Goal: Task Accomplishment & Management: Manage account settings

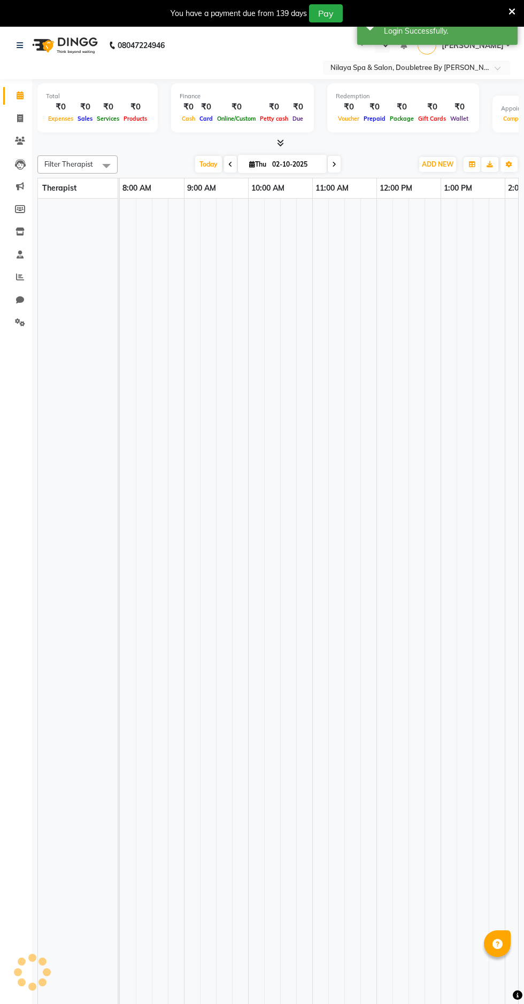
select select "en"
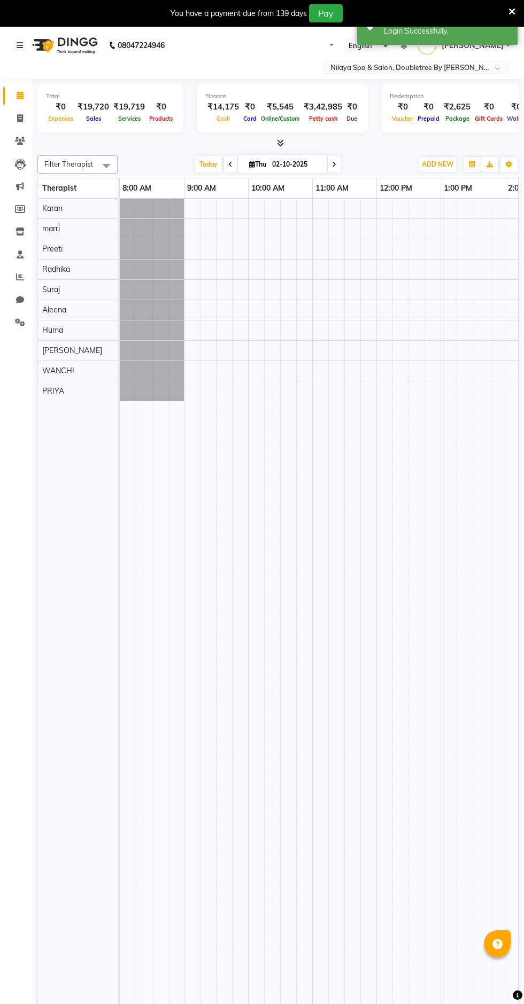
click at [43, 320] on div "Aleena" at bounding box center [78, 310] width 80 height 20
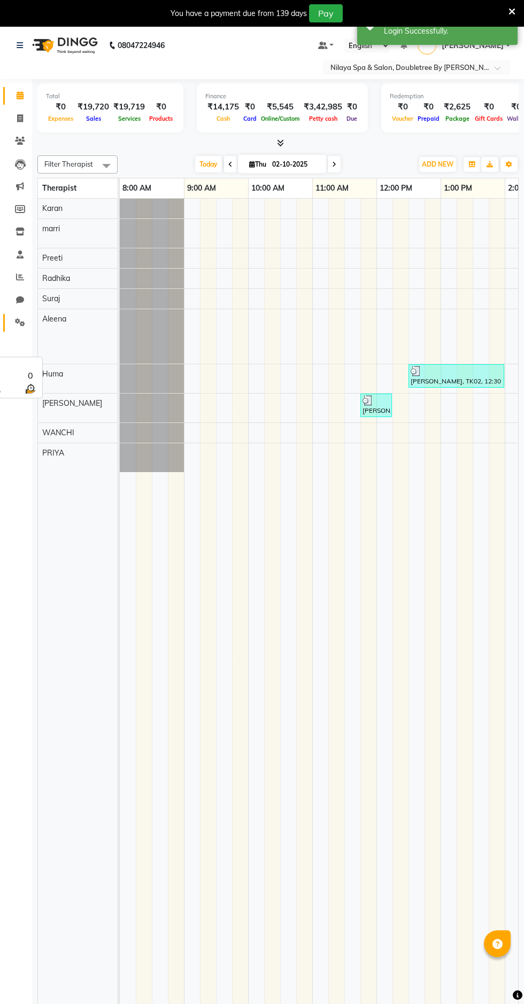
click at [20, 323] on icon at bounding box center [20, 322] width 10 height 8
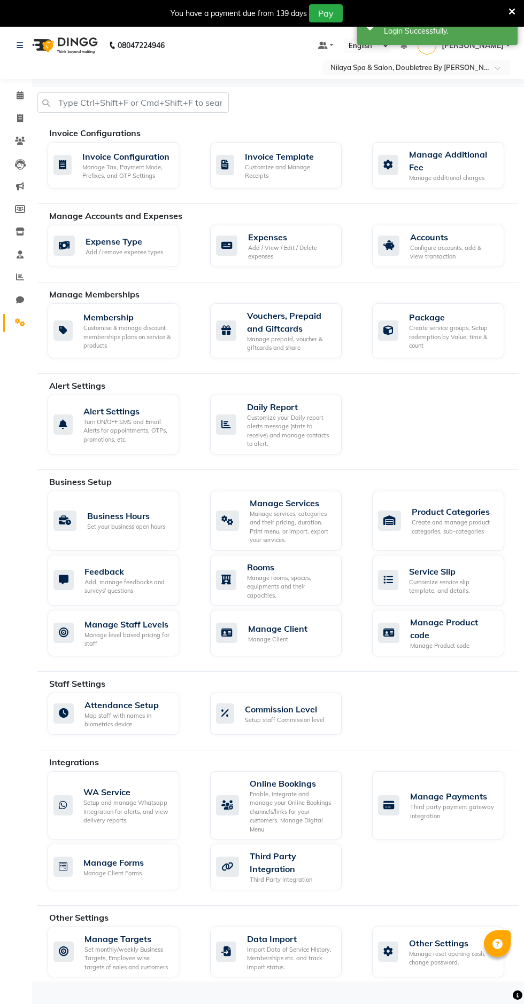
click at [18, 321] on icon at bounding box center [20, 322] width 10 height 8
click at [90, 182] on div "Invoice Configuration Manage Tax, Payment Mode, Prefixes, and OTP Settings" at bounding box center [113, 165] width 131 height 46
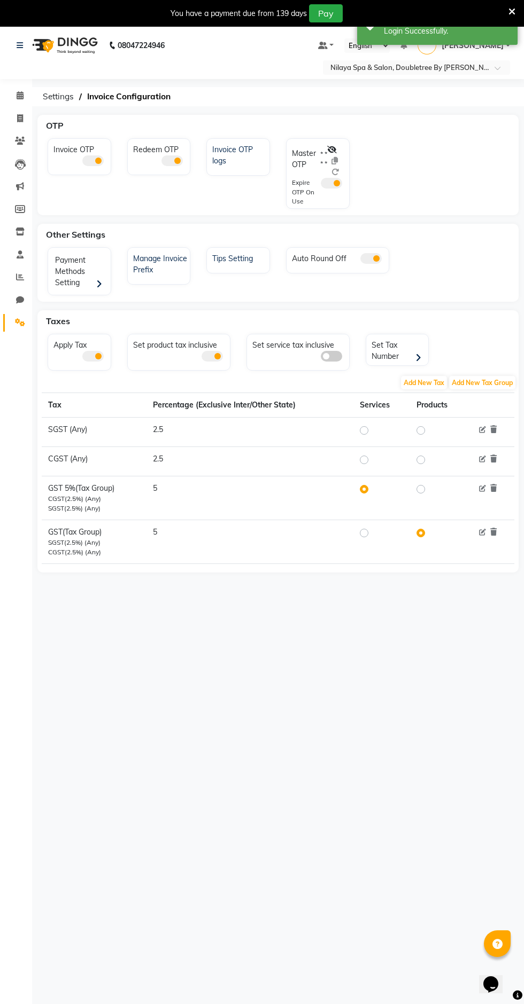
click at [330, 146] on icon at bounding box center [332, 149] width 10 height 7
click at [339, 150] on icon at bounding box center [339, 149] width 9 height 7
click at [330, 148] on icon at bounding box center [332, 149] width 10 height 7
click at [20, 95] on icon at bounding box center [20, 95] width 7 height 8
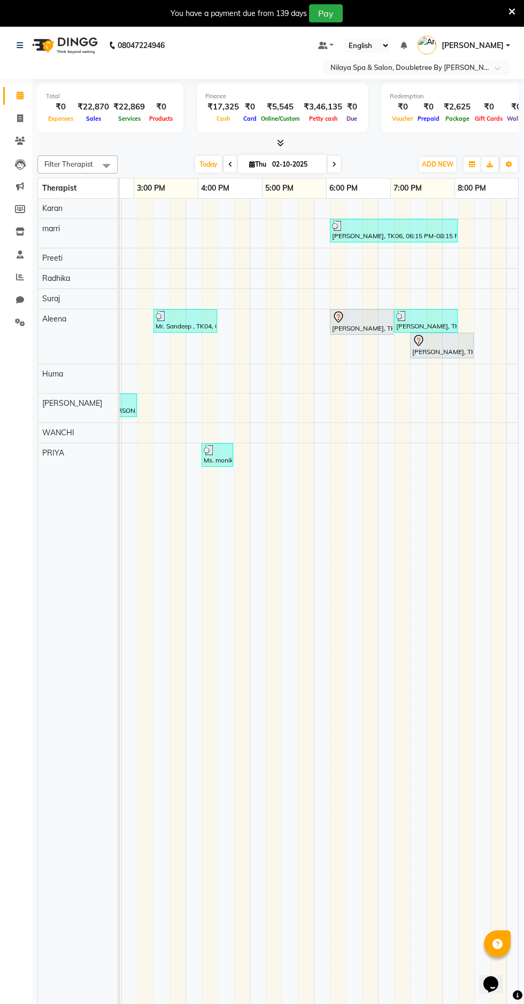
scroll to position [0, 447]
click at [422, 234] on div "[PERSON_NAME], TK06, 06:15 PM-08:15 PM, Ultra Radiance Facial (For Women),Four …" at bounding box center [394, 231] width 126 height 20
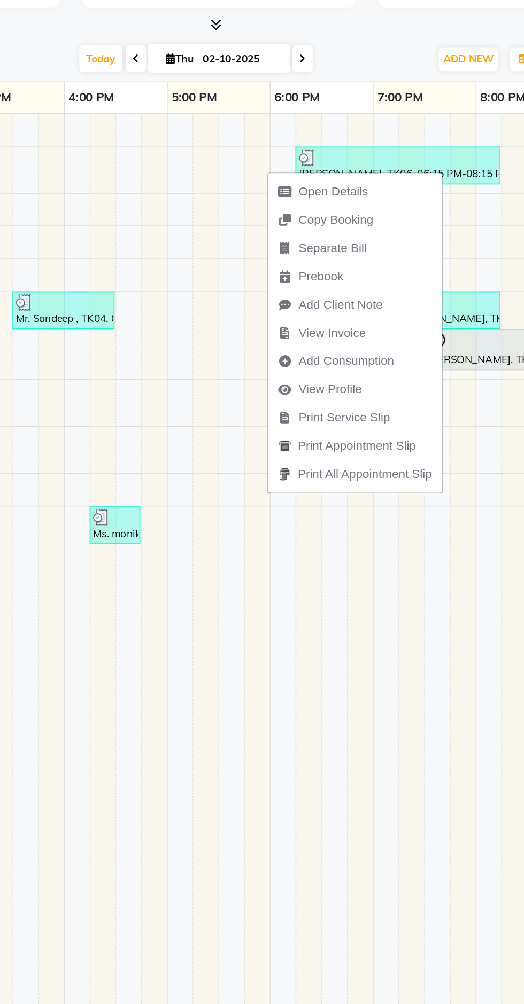
click at [383, 330] on td at bounding box center [386, 609] width 16 height 821
select select "76602"
select select "tentative"
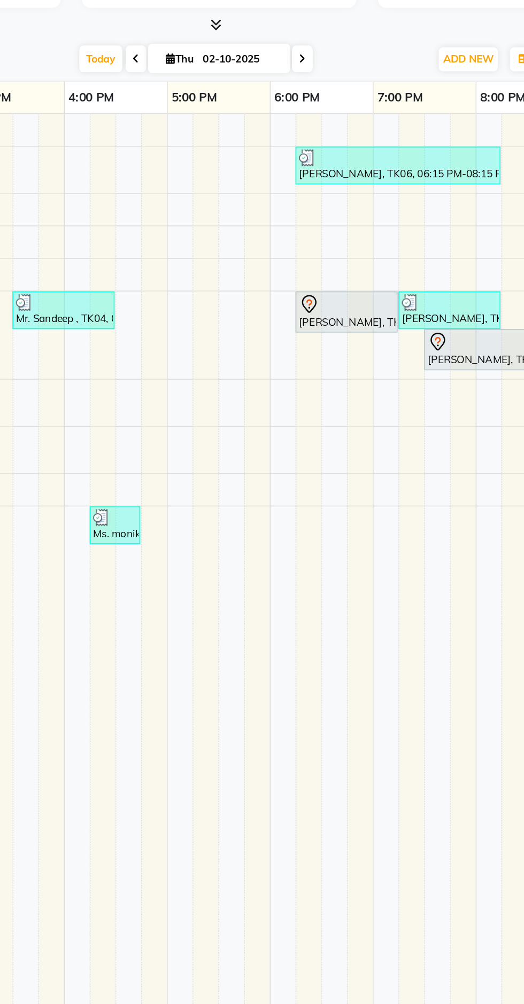
scroll to position [26, 0]
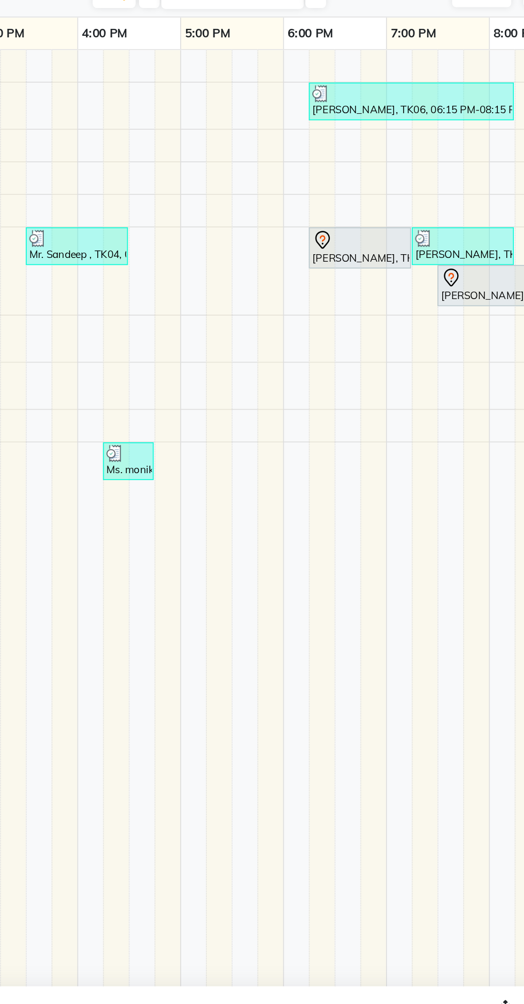
select select "1155"
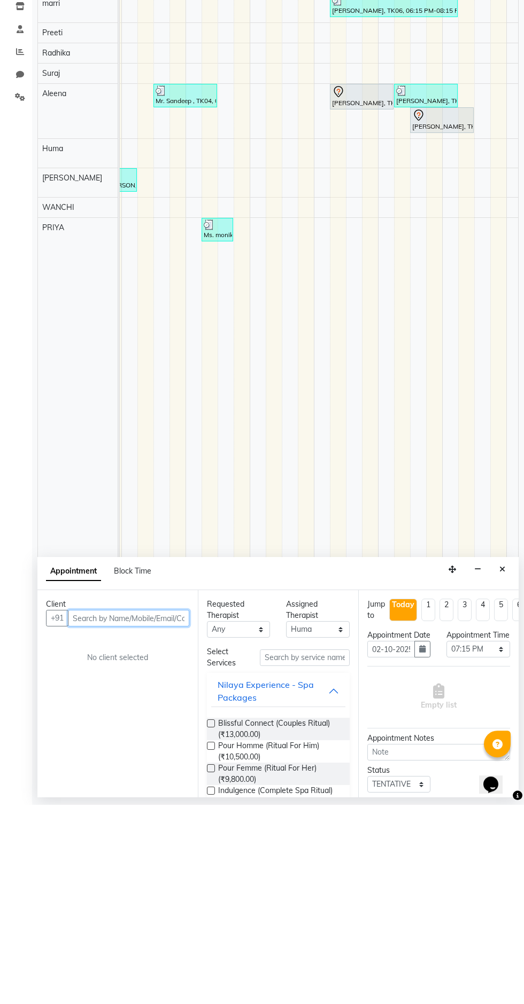
scroll to position [0, 627]
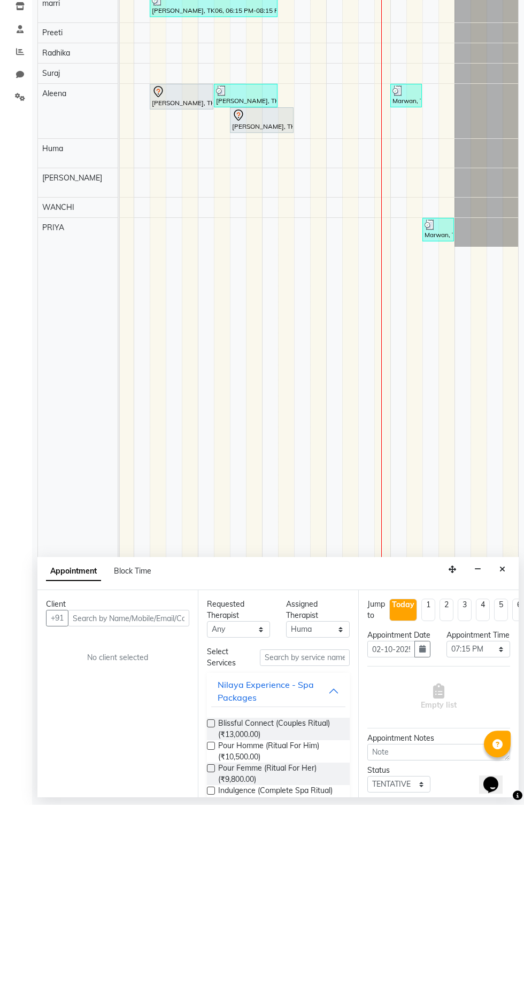
click at [493, 759] on div "Appointment Block Time" at bounding box center [277, 773] width 481 height 33
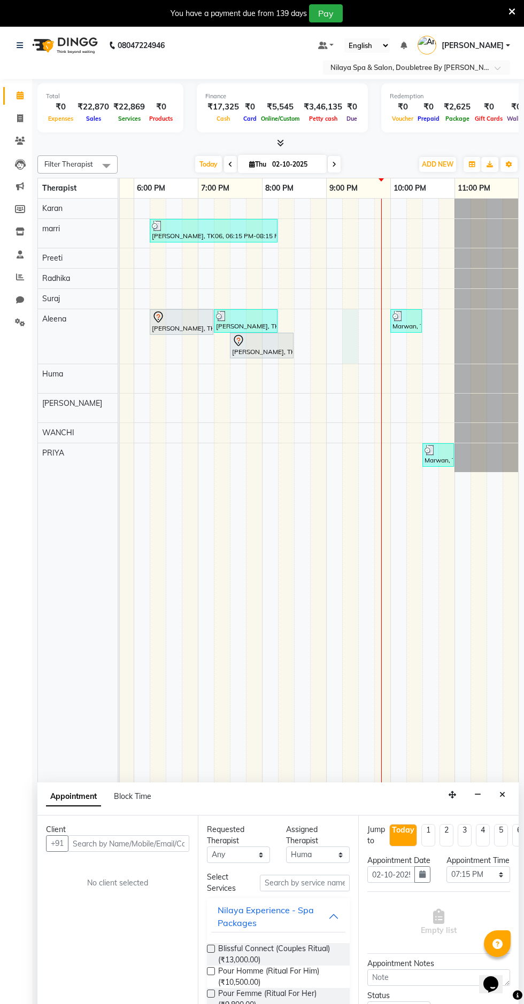
scroll to position [26, 0]
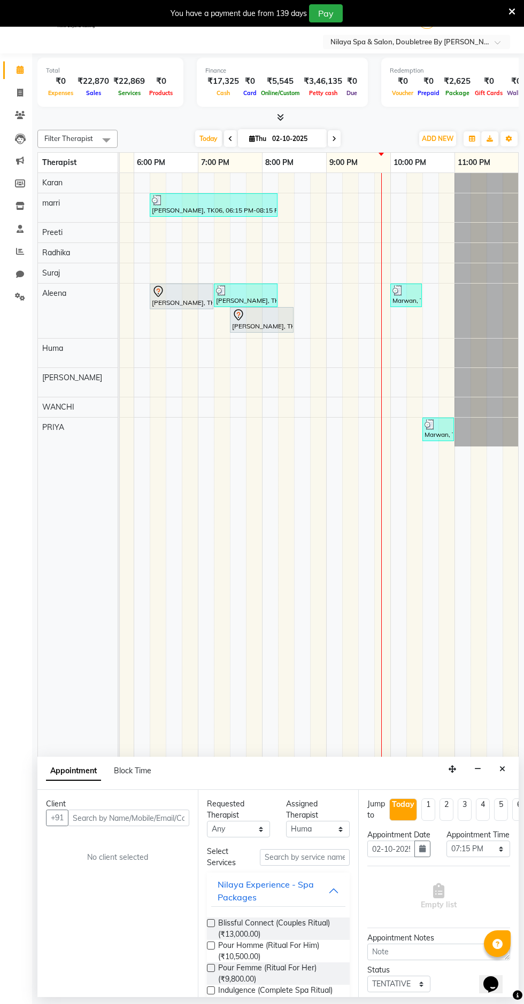
click at [244, 225] on td at bounding box center [238, 583] width 16 height 821
click at [503, 761] on button "Close" at bounding box center [501, 769] width 15 height 17
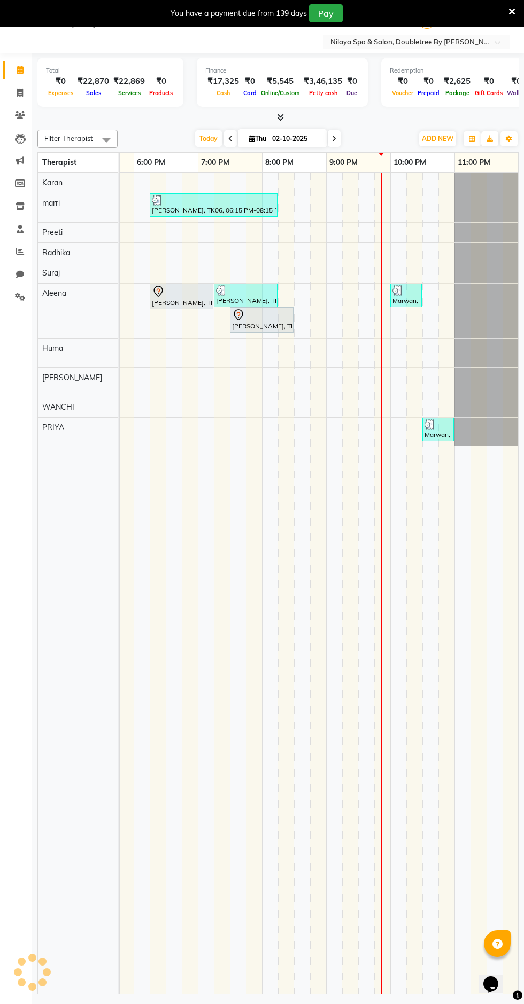
click at [193, 208] on div "[PERSON_NAME], TK06, 06:15 PM-08:15 PM, Ultra Radiance Facial (For Women),Four …" at bounding box center [214, 205] width 126 height 20
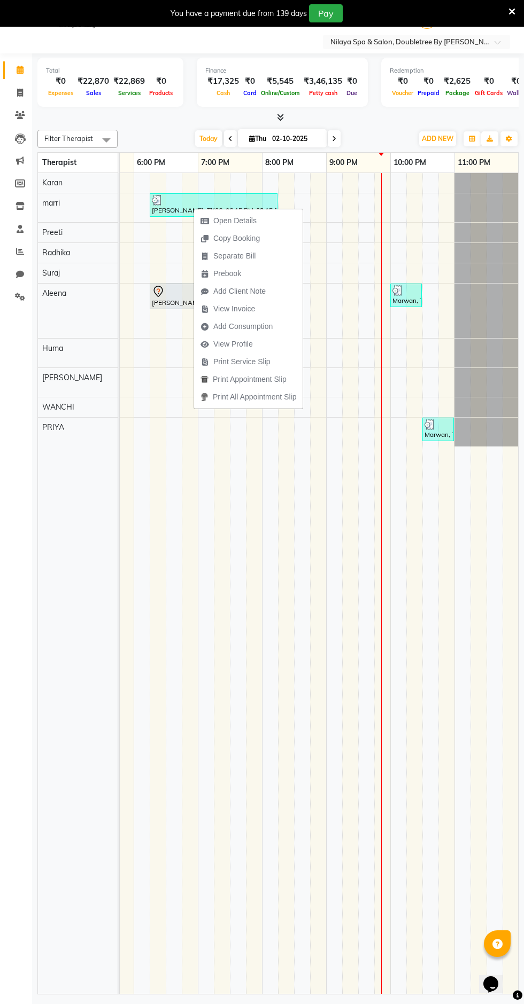
click at [208, 307] on icon "button" at bounding box center [204, 309] width 9 height 7
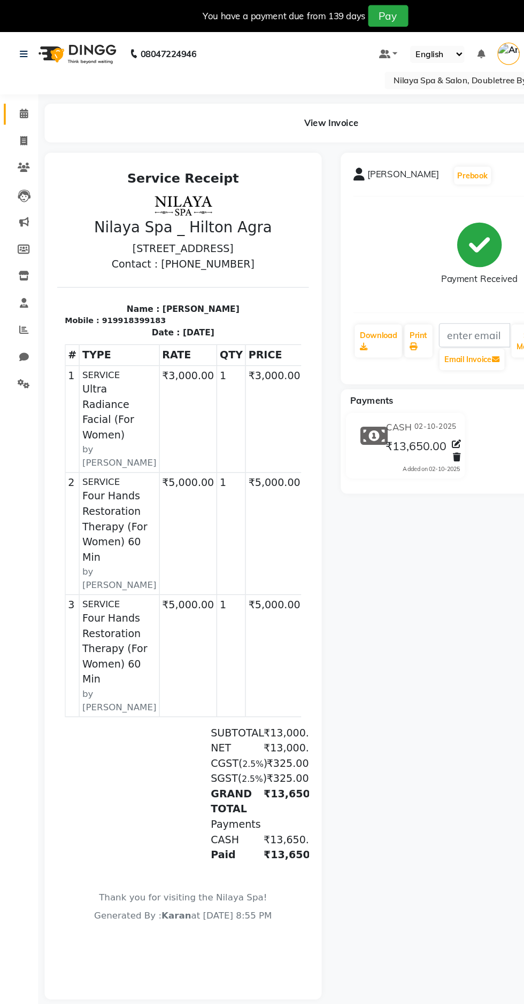
click at [15, 92] on span at bounding box center [20, 96] width 19 height 12
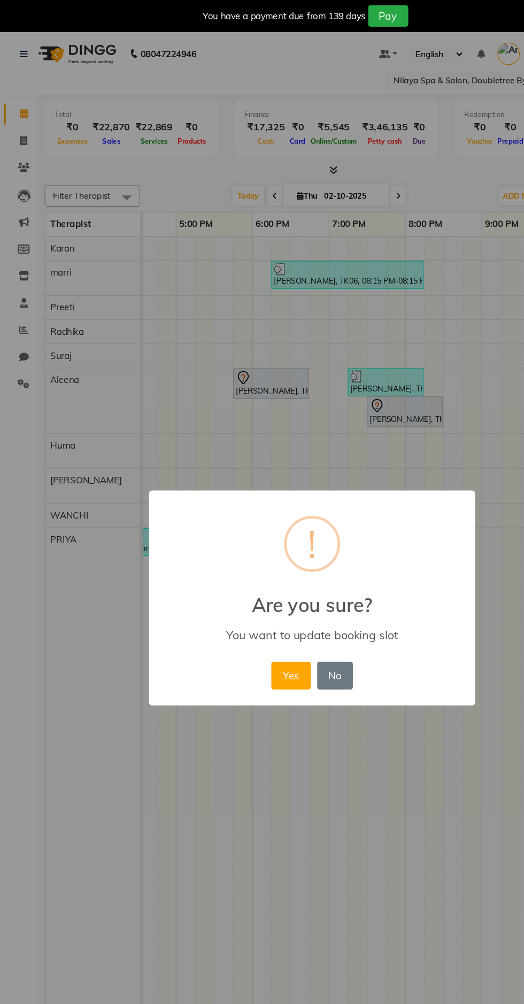
click at [275, 561] on button "No" at bounding box center [281, 568] width 30 height 24
